Goal: Find specific page/section: Find specific page/section

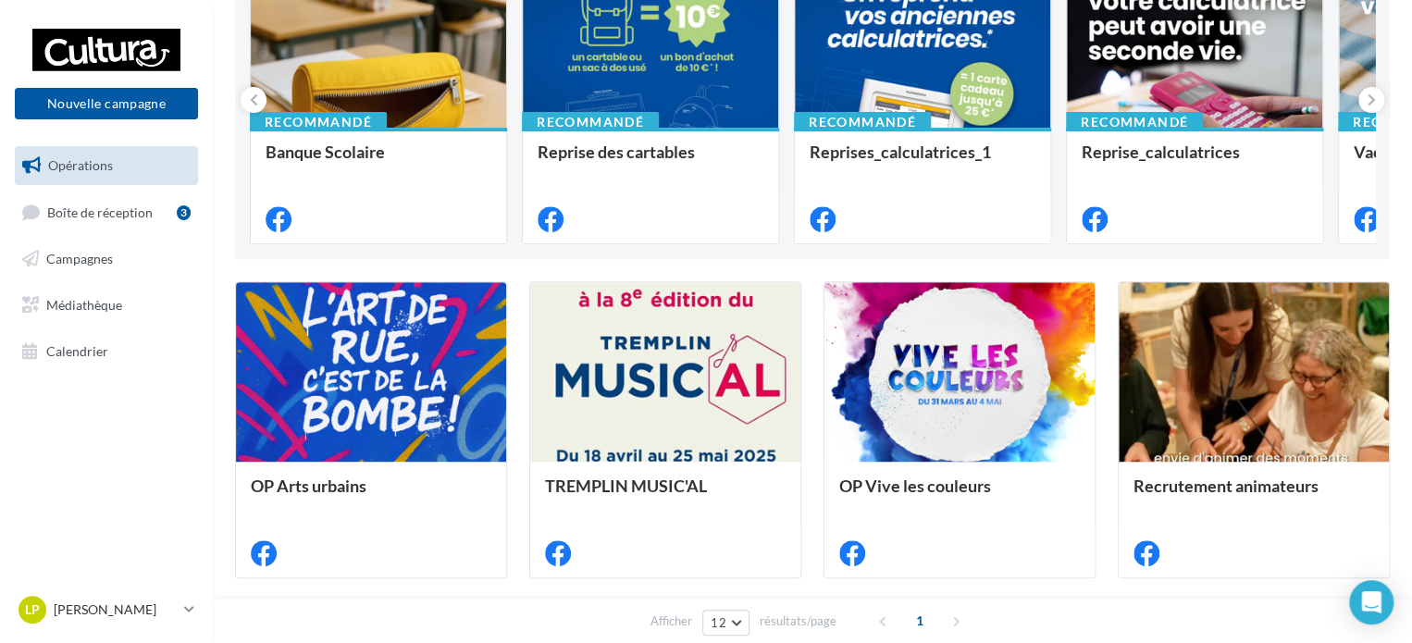
scroll to position [370, 0]
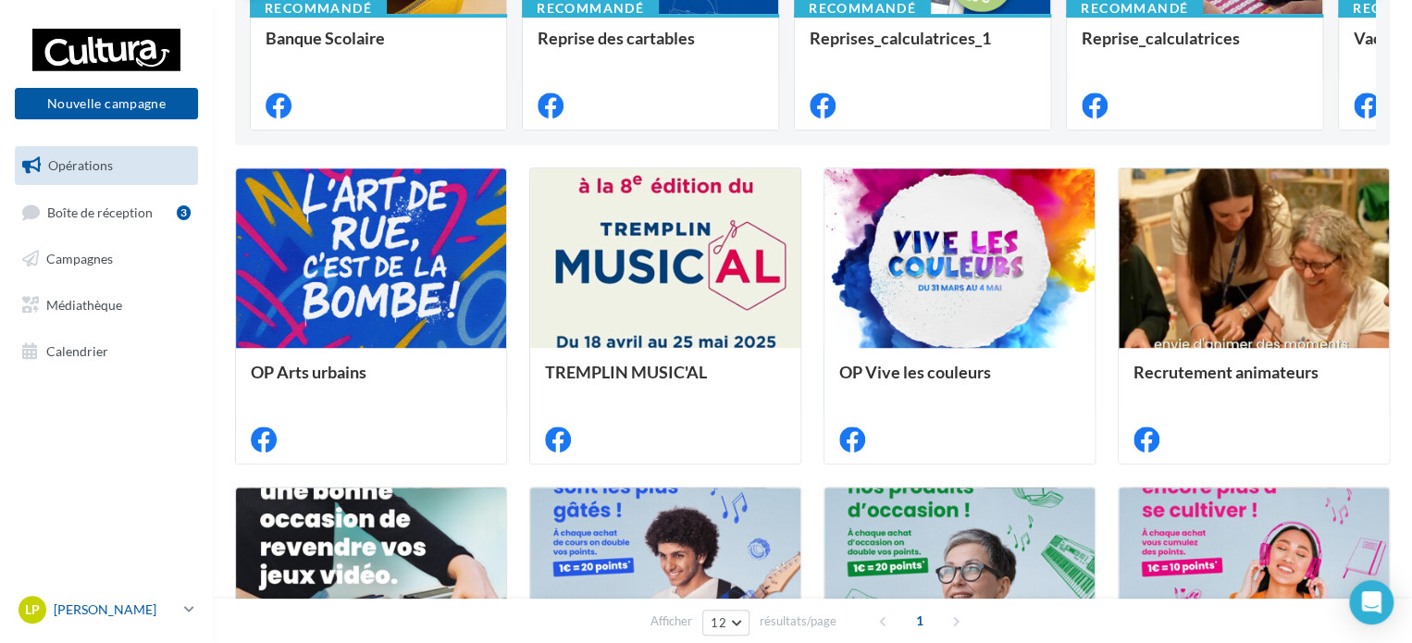
click at [184, 613] on icon at bounding box center [189, 609] width 10 height 16
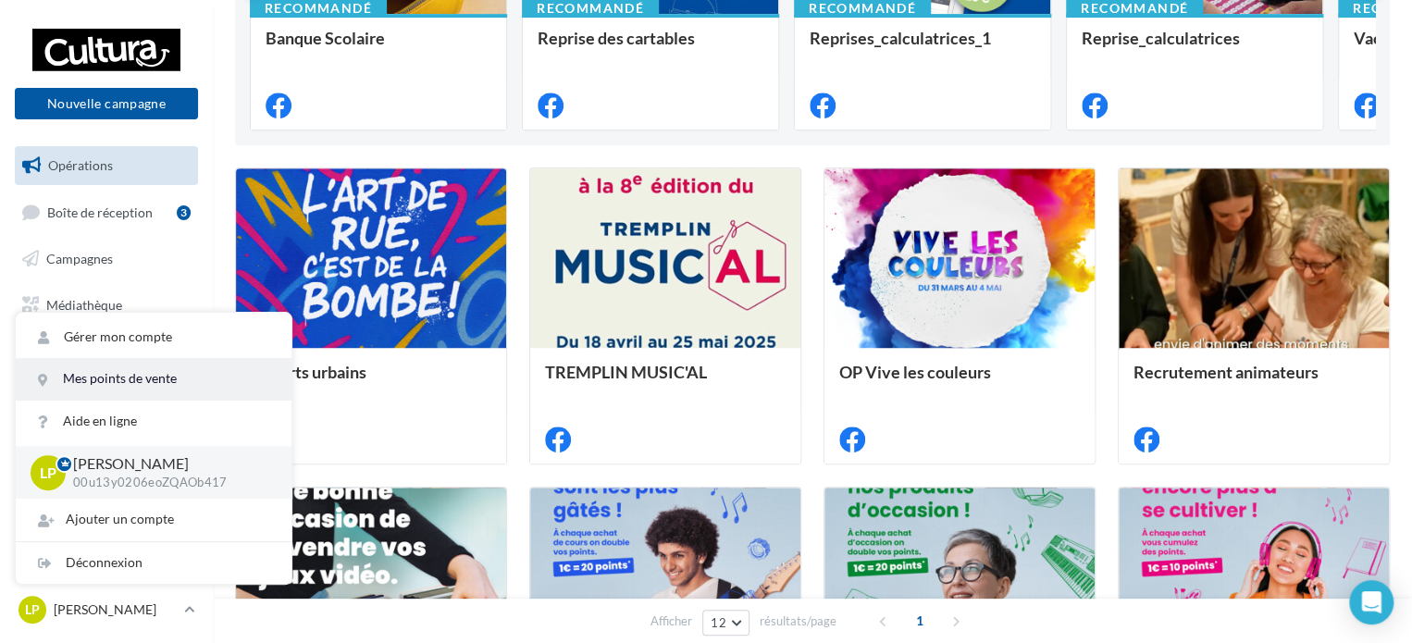
click at [176, 388] on link "Mes points de vente" at bounding box center [154, 379] width 276 height 42
click at [93, 373] on link "Mes points de vente" at bounding box center [154, 379] width 276 height 42
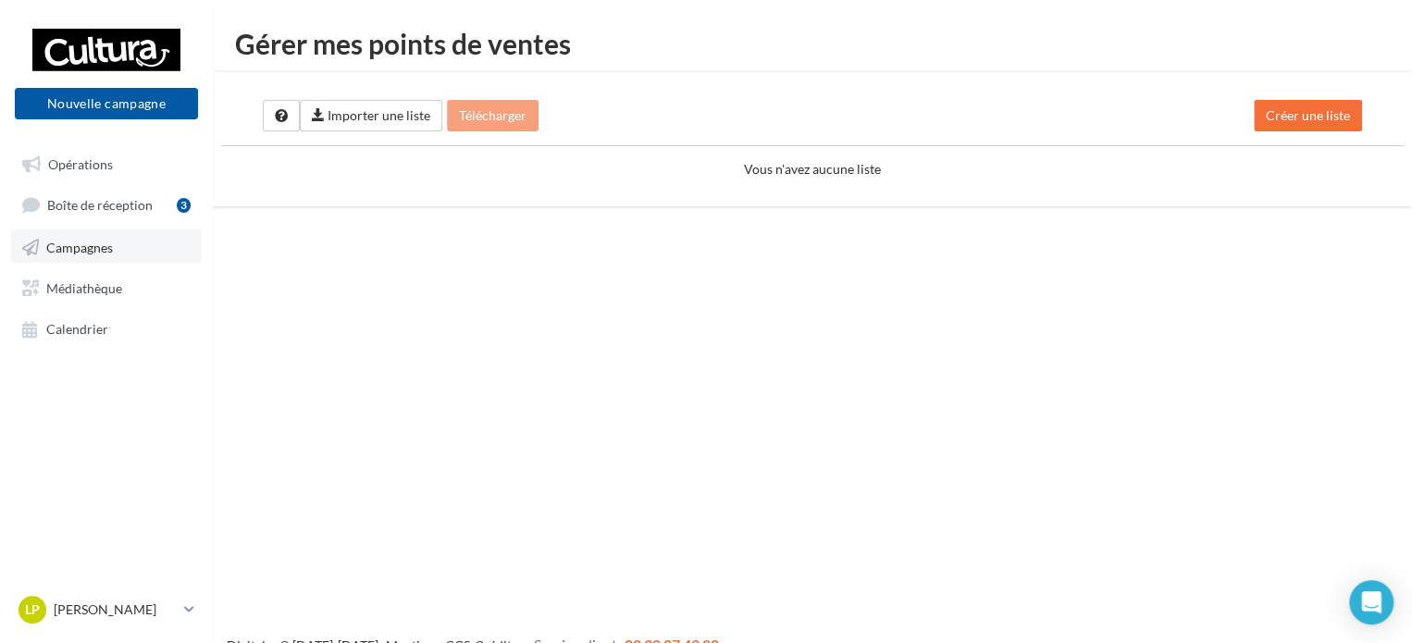
click at [99, 242] on span "Campagnes" at bounding box center [79, 247] width 67 height 16
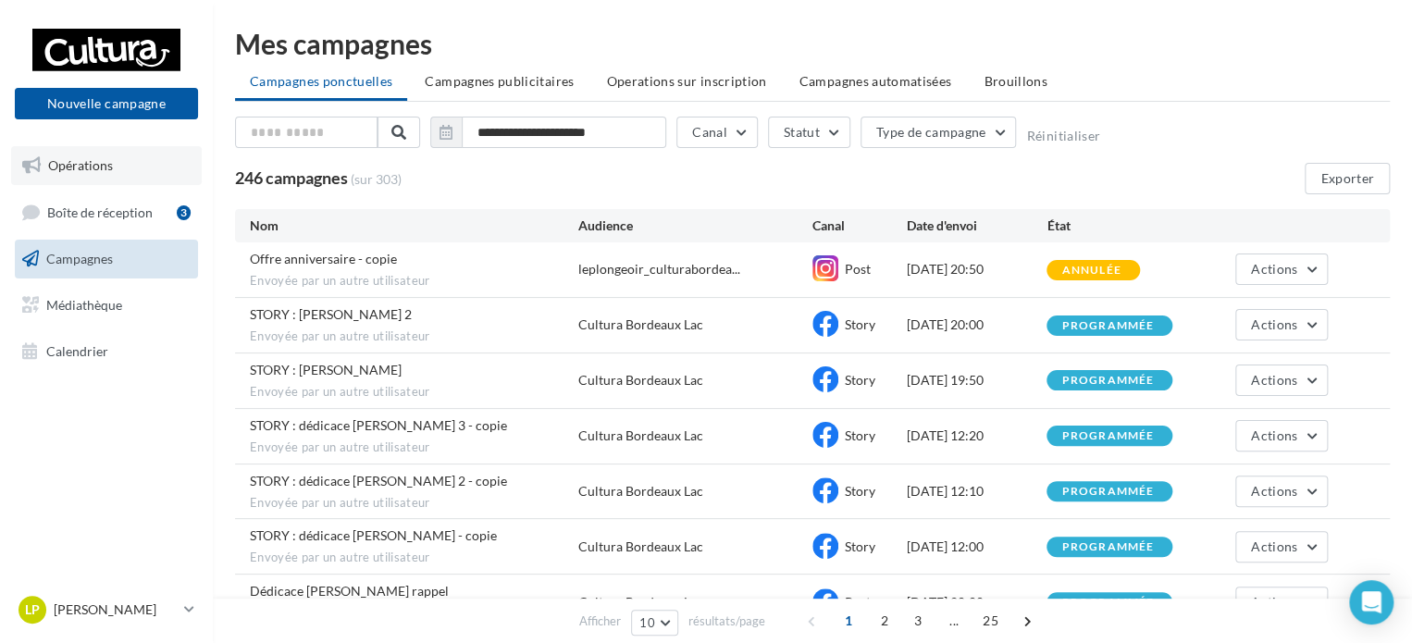
click at [78, 171] on span "Opérations" at bounding box center [80, 165] width 65 height 16
